Goal: Unclear

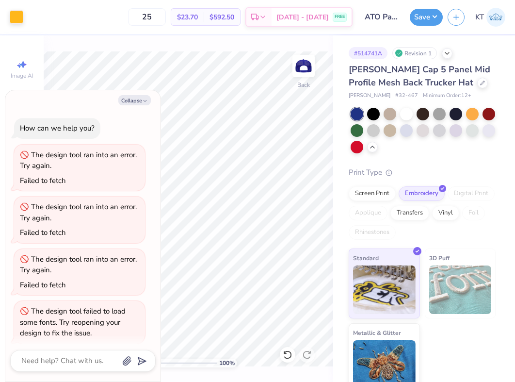
scroll to position [207, 0]
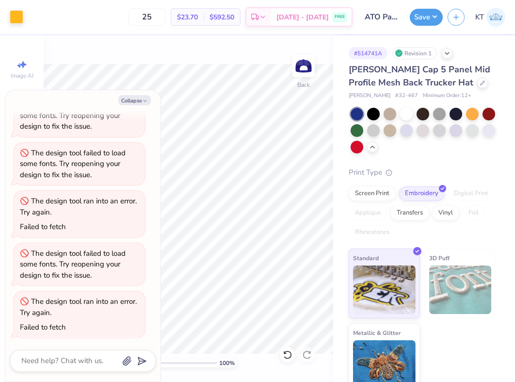
type textarea "x"
